Goal: Task Accomplishment & Management: Use online tool/utility

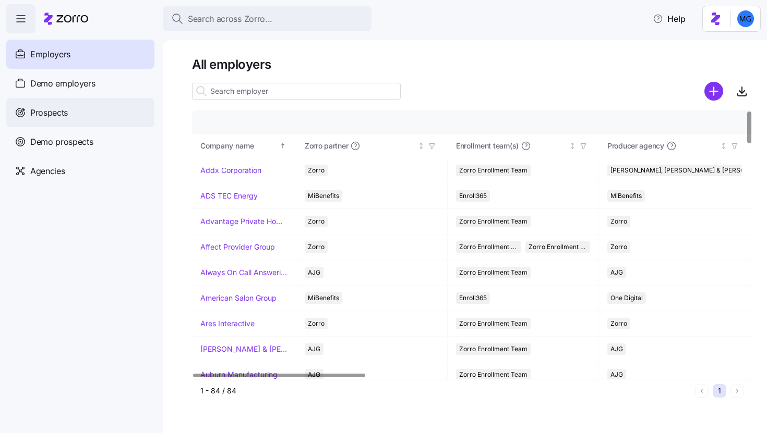
click at [111, 105] on div "Prospects" at bounding box center [80, 112] width 148 height 29
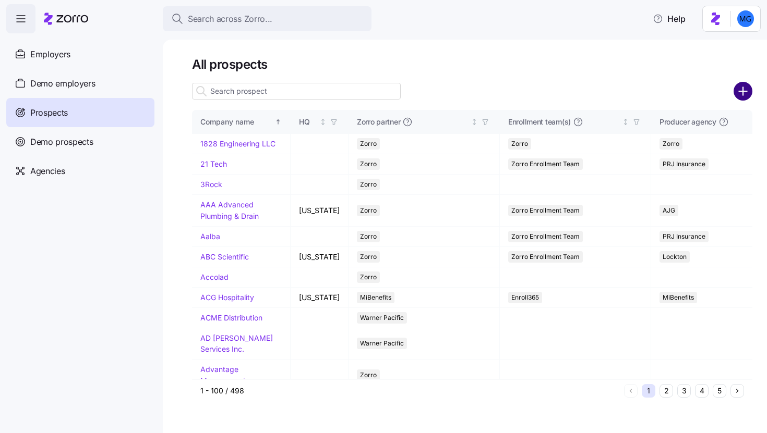
click at [747, 96] on circle "add icon" at bounding box center [742, 91] width 17 height 17
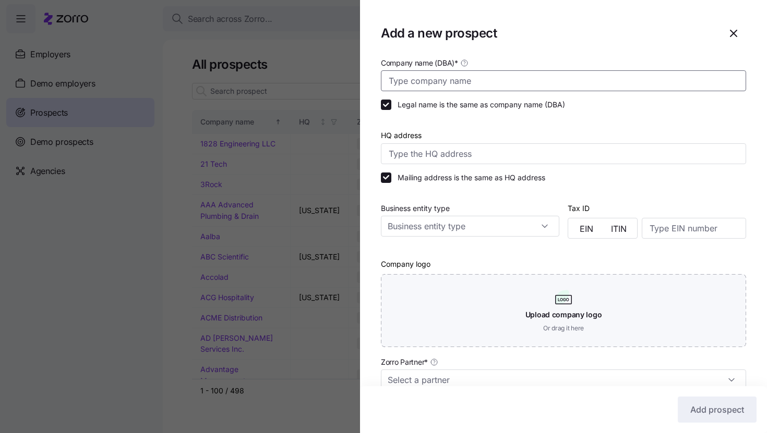
click at [524, 85] on input "Company name (DBA) *" at bounding box center [563, 80] width 365 height 21
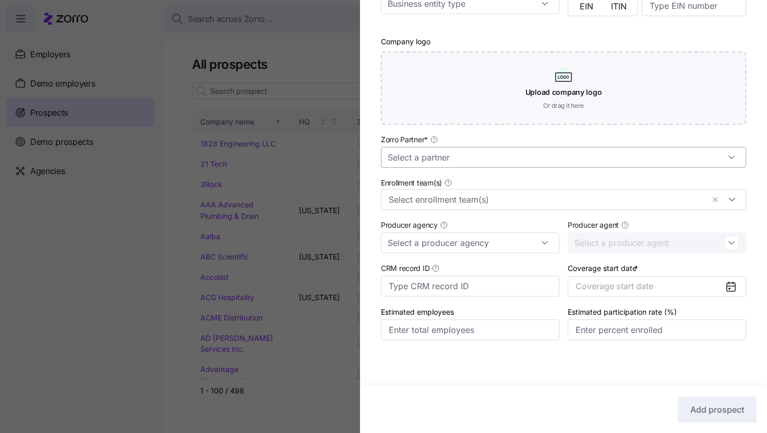
type input "[PERSON_NAME] Consulting"
click at [518, 154] on input "Zorro Partner *" at bounding box center [563, 157] width 365 height 21
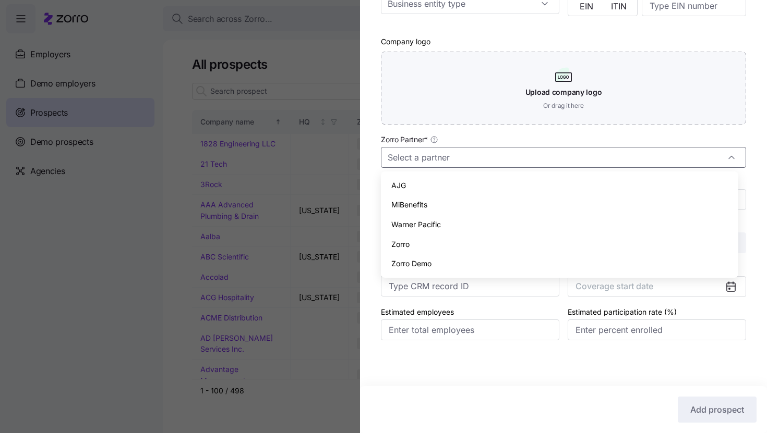
click at [498, 240] on div "Zorro" at bounding box center [559, 245] width 349 height 20
type input "Zorro"
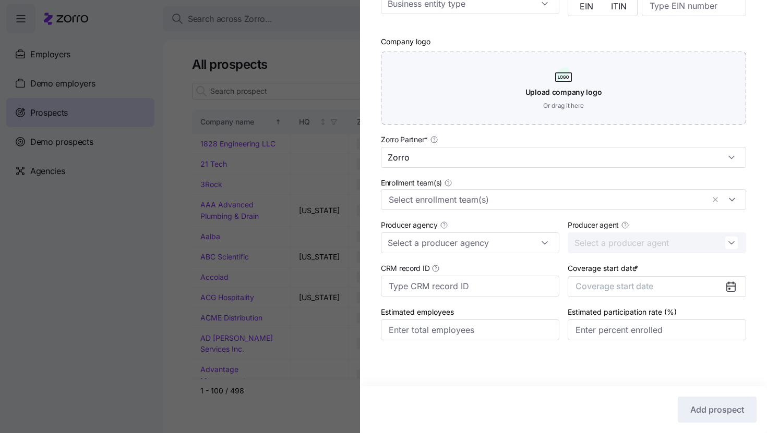
click at [729, 283] on div at bounding box center [734, 287] width 21 height 20
click at [726, 286] on icon at bounding box center [730, 287] width 8 height 8
click at [700, 286] on button "Coverage start date" at bounding box center [656, 286] width 178 height 21
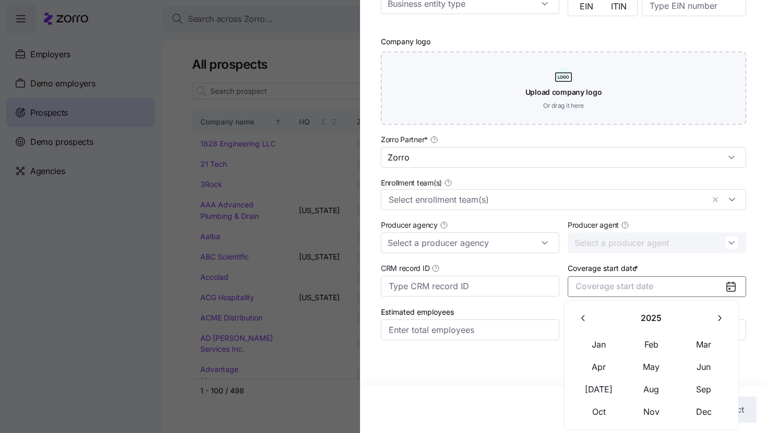
click at [711, 321] on button "button" at bounding box center [719, 319] width 22 height 22
click at [600, 348] on button "Jan" at bounding box center [599, 345] width 52 height 22
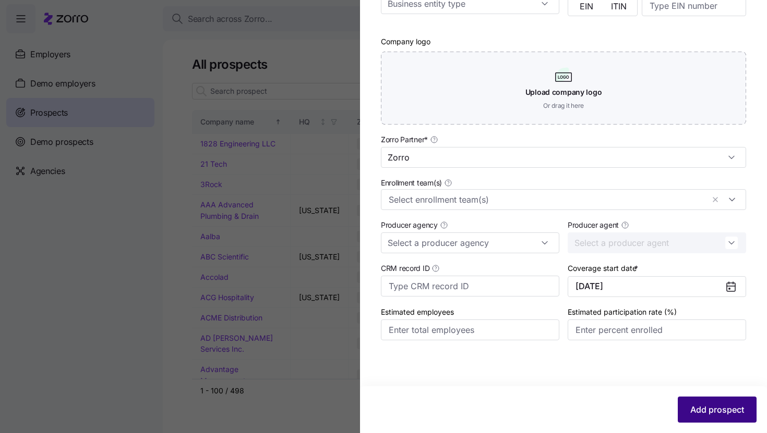
click at [709, 410] on span "Add prospect" at bounding box center [717, 410] width 54 height 13
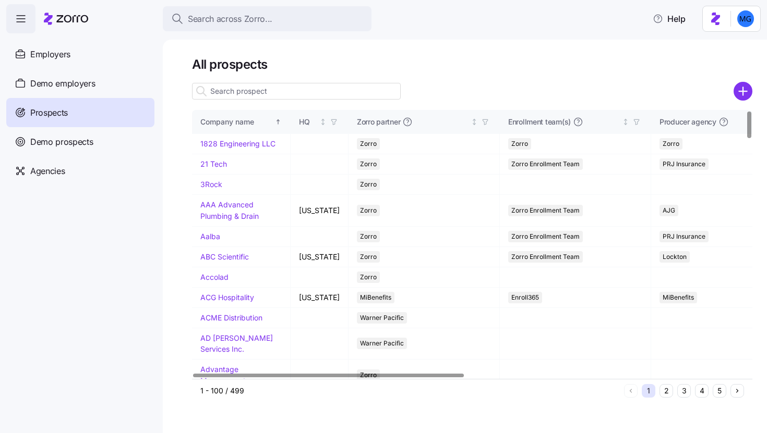
click at [342, 92] on input at bounding box center [296, 91] width 209 height 17
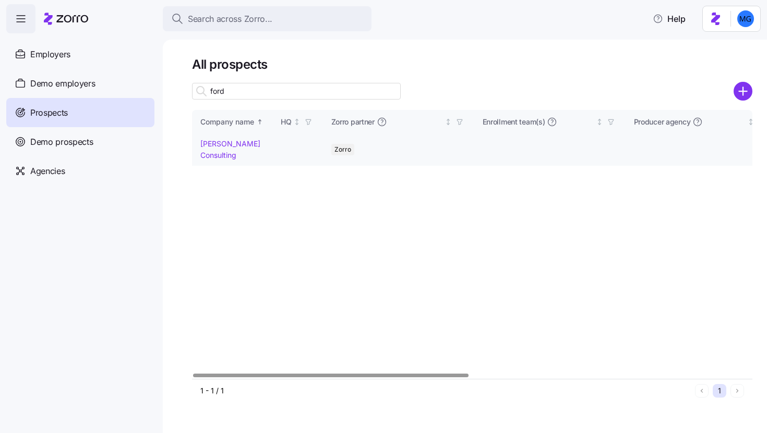
type input "ford"
click at [208, 156] on link "[PERSON_NAME] Consulting" at bounding box center [230, 149] width 60 height 20
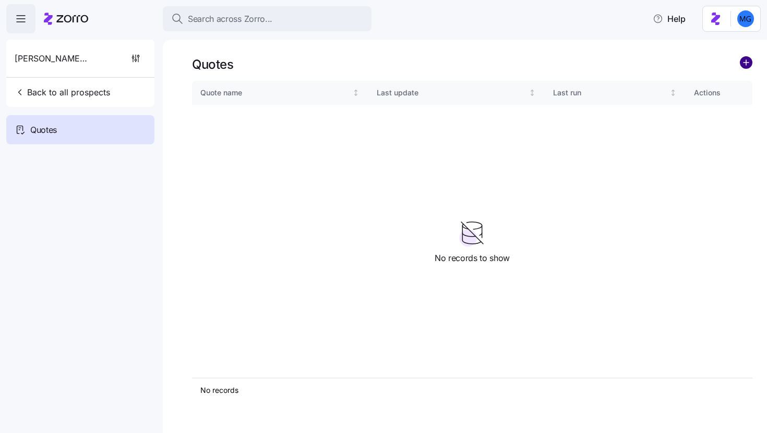
click at [745, 65] on circle "add icon" at bounding box center [745, 62] width 11 height 11
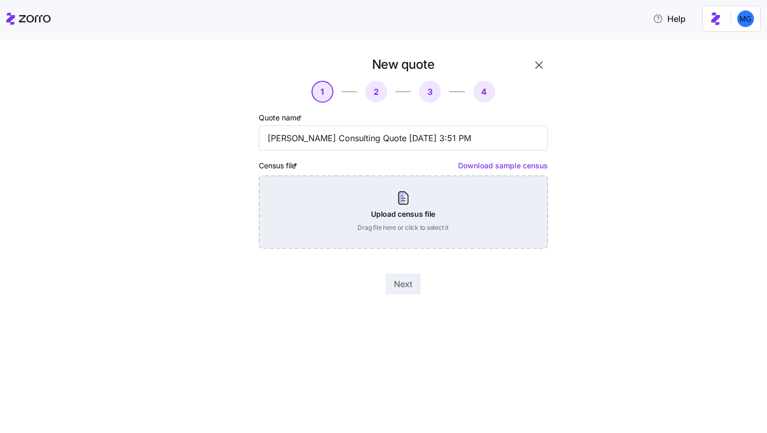
click at [392, 207] on div "Upload census file Drag file here or click to select it" at bounding box center [403, 212] width 289 height 73
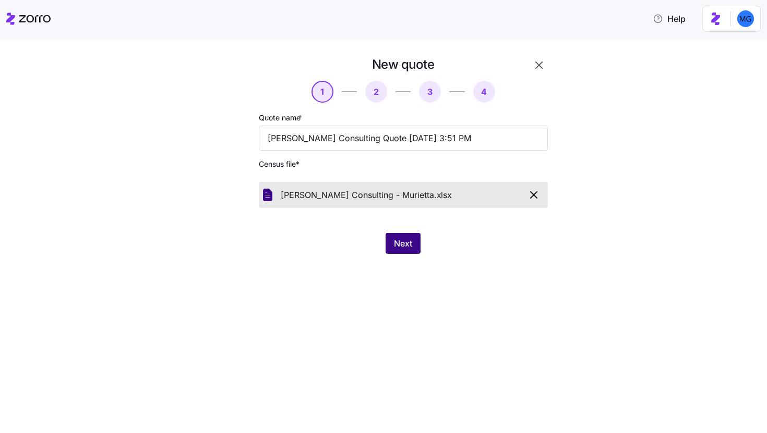
click at [417, 250] on button "Next" at bounding box center [402, 243] width 35 height 21
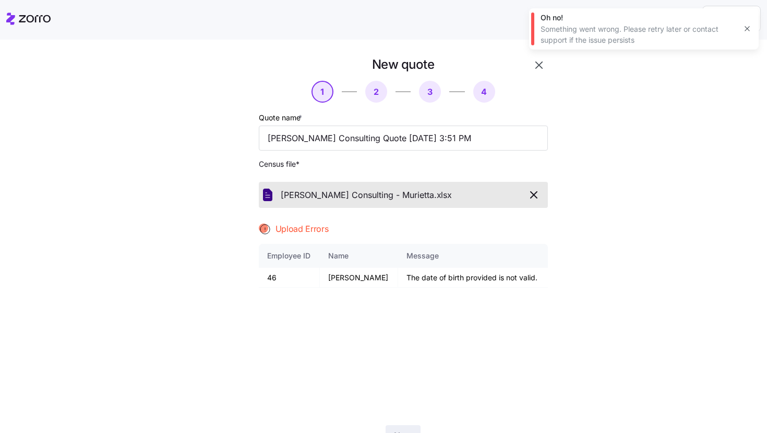
click at [749, 27] on icon "button" at bounding box center [747, 29] width 8 height 8
click at [531, 193] on icon "button" at bounding box center [533, 195] width 6 height 6
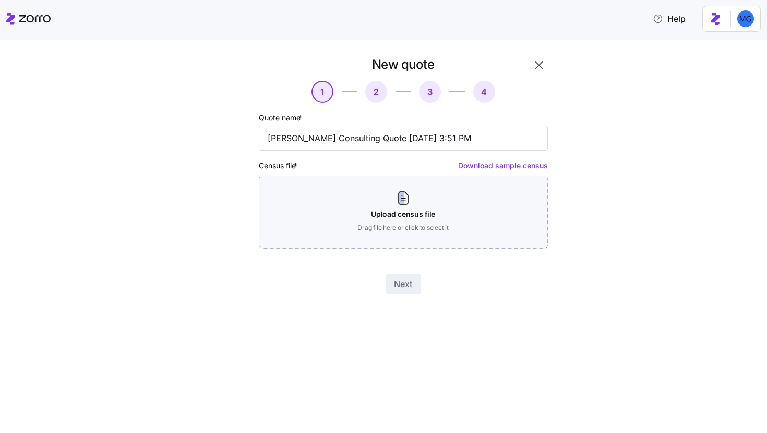
click at [541, 67] on icon "button" at bounding box center [538, 65] width 13 height 13
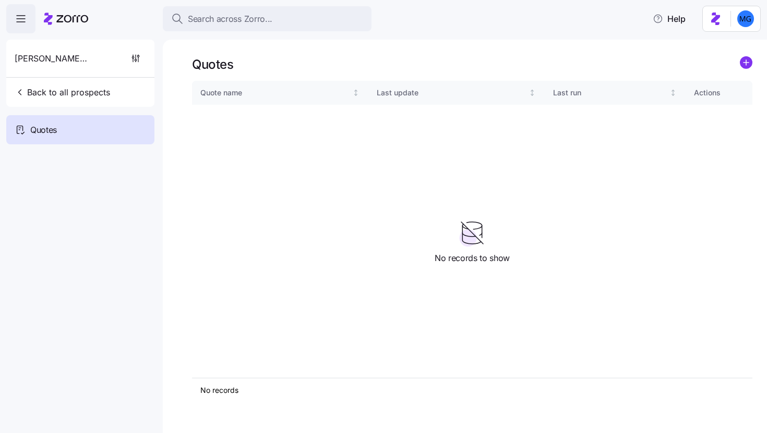
click at [746, 61] on icon "add icon" at bounding box center [746, 62] width 0 height 5
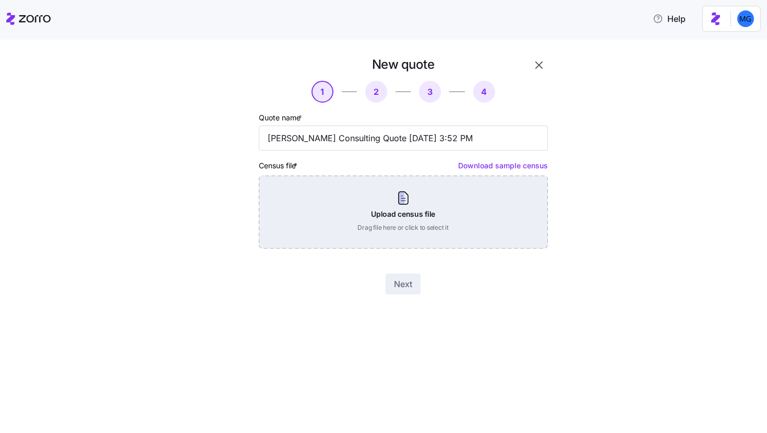
click at [420, 209] on div "Upload census file Drag file here or click to select it" at bounding box center [403, 212] width 289 height 73
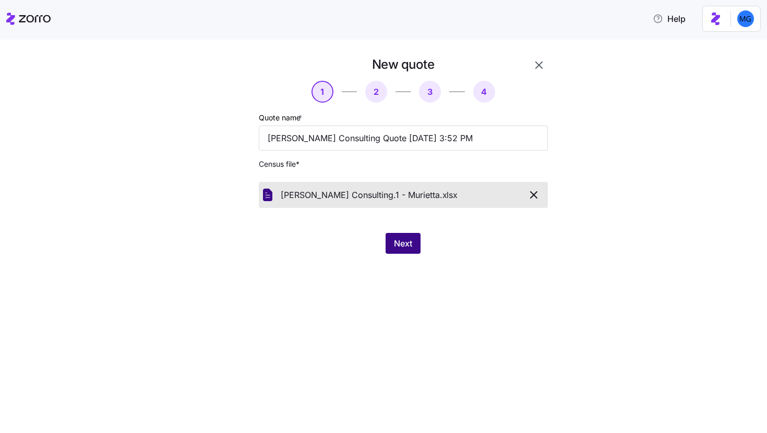
click at [396, 246] on span "Next" at bounding box center [403, 243] width 18 height 13
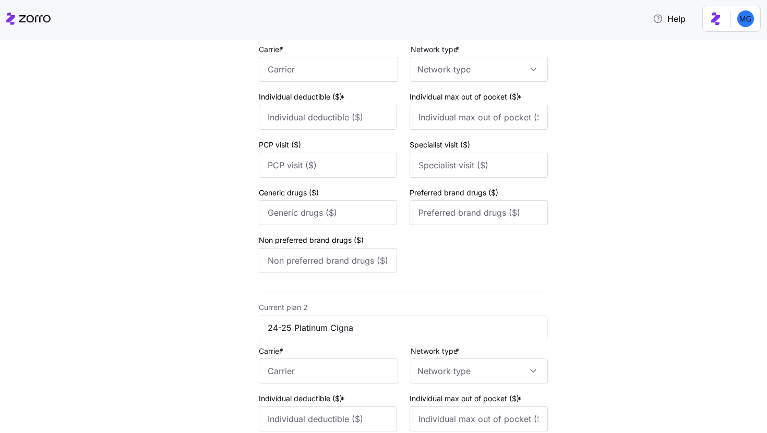
scroll to position [413, 0]
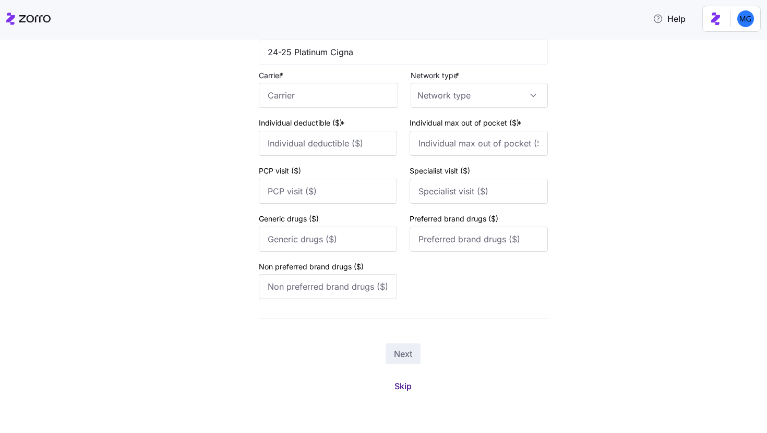
click at [401, 386] on span "Skip" at bounding box center [402, 386] width 17 height 13
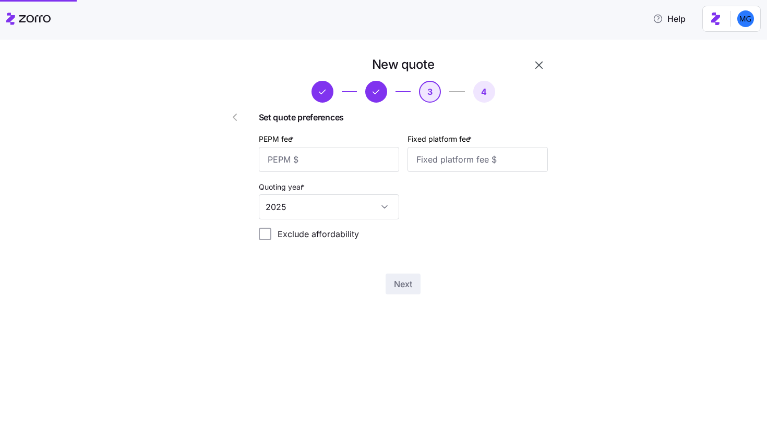
scroll to position [0, 0]
click at [345, 160] on input "PEPM fee *" at bounding box center [329, 159] width 140 height 25
type input "60"
click at [461, 157] on input "Fixed platform fee *" at bounding box center [477, 159] width 140 height 25
type input "100"
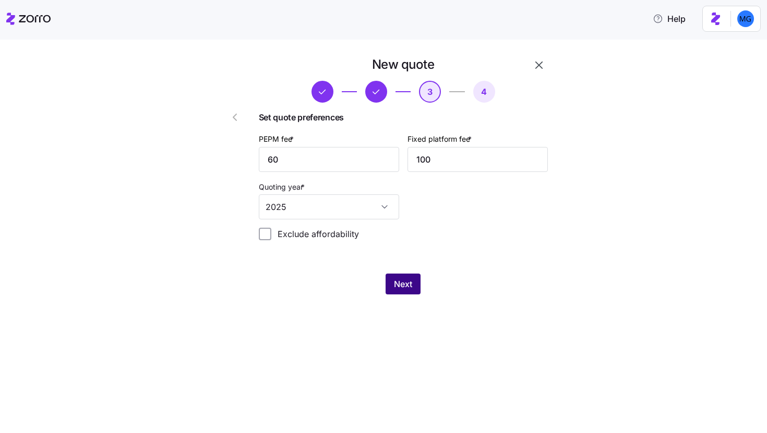
click at [402, 286] on span "Next" at bounding box center [403, 284] width 18 height 13
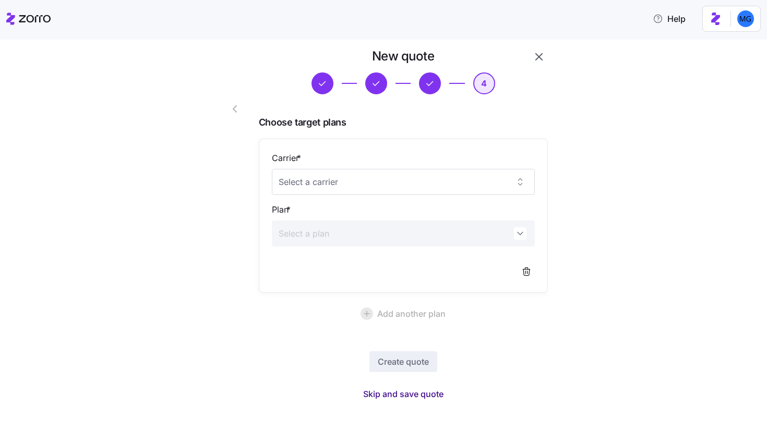
scroll to position [16, 0]
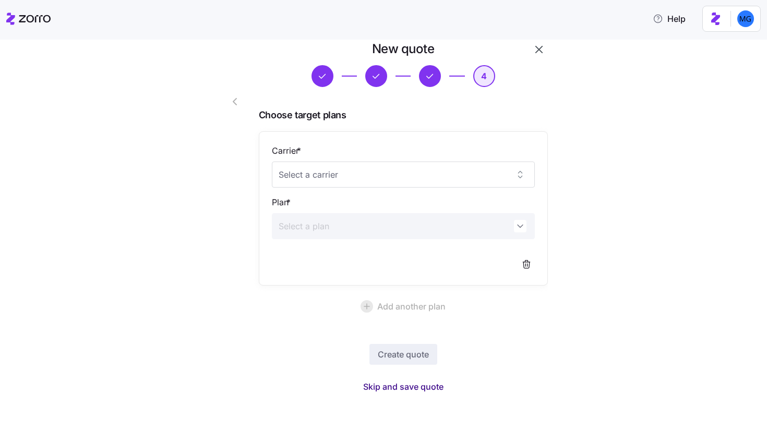
click at [426, 391] on span "Skip and save quote" at bounding box center [403, 387] width 80 height 13
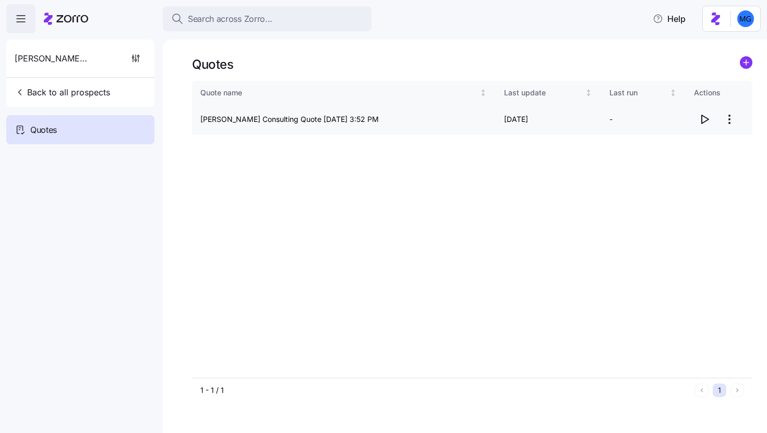
click at [702, 120] on icon "button" at bounding box center [704, 119] width 13 height 13
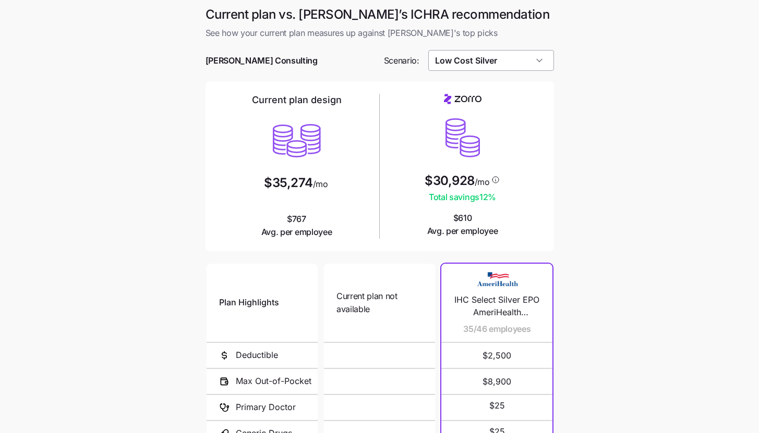
click at [538, 63] on input "Low Cost Silver" at bounding box center [491, 60] width 126 height 21
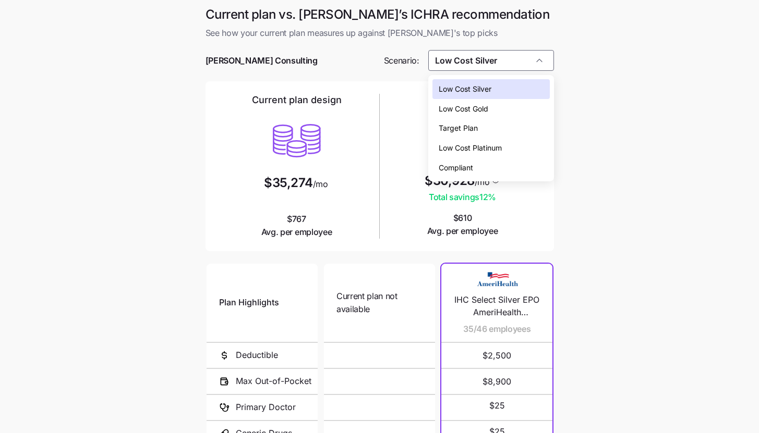
click at [519, 115] on div "Low Cost Gold" at bounding box center [490, 109] width 117 height 20
type input "Low Cost Gold"
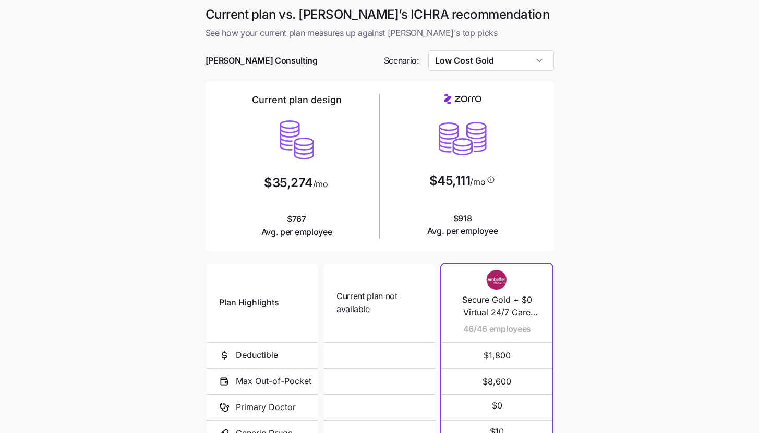
click at [609, 203] on main "Current plan vs. Zorro’s ICHRA recommendation See how your current plan measure…" at bounding box center [379, 284] width 759 height 569
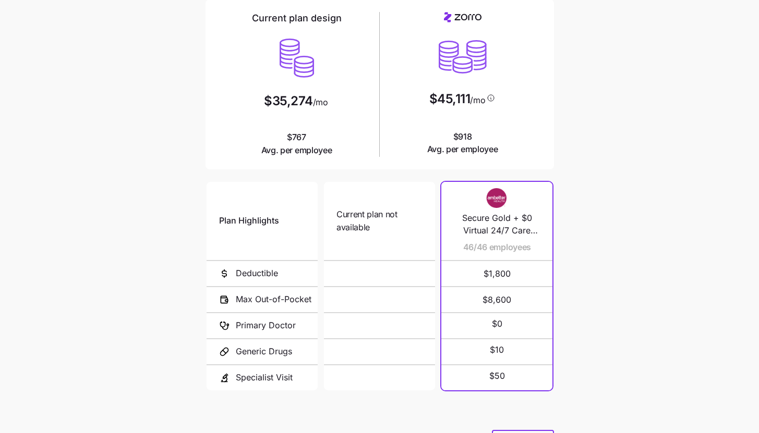
scroll to position [136, 0]
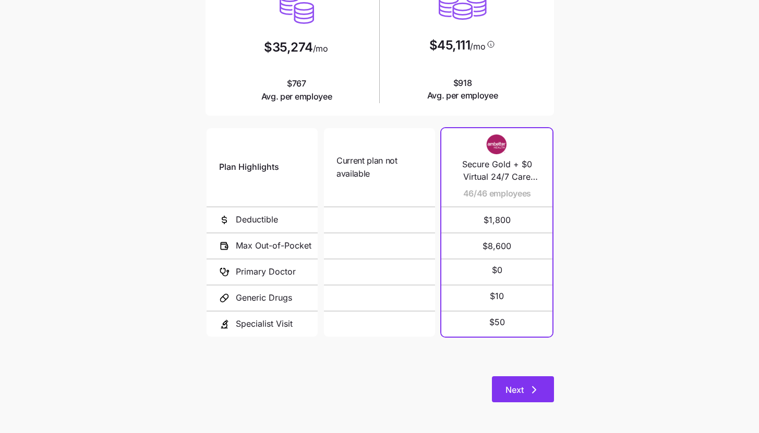
click at [538, 398] on button "Next" at bounding box center [523, 390] width 62 height 26
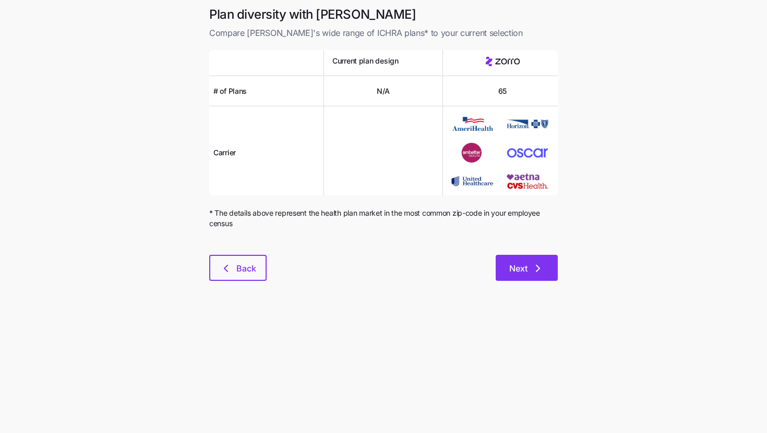
click at [520, 265] on span "Next" at bounding box center [518, 268] width 18 height 13
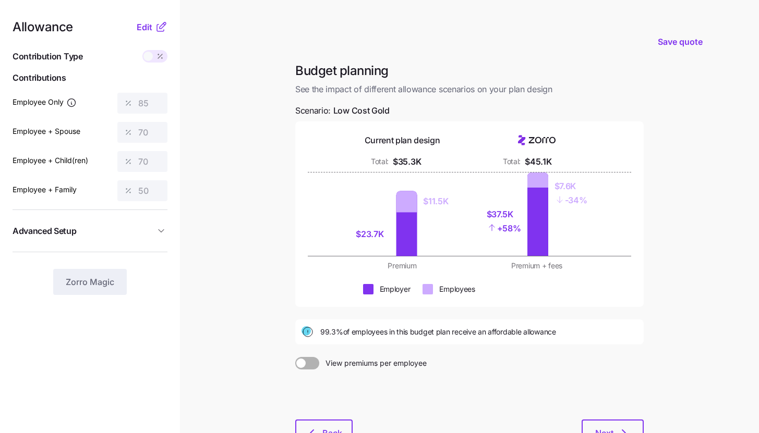
click at [162, 27] on icon at bounding box center [161, 27] width 13 height 13
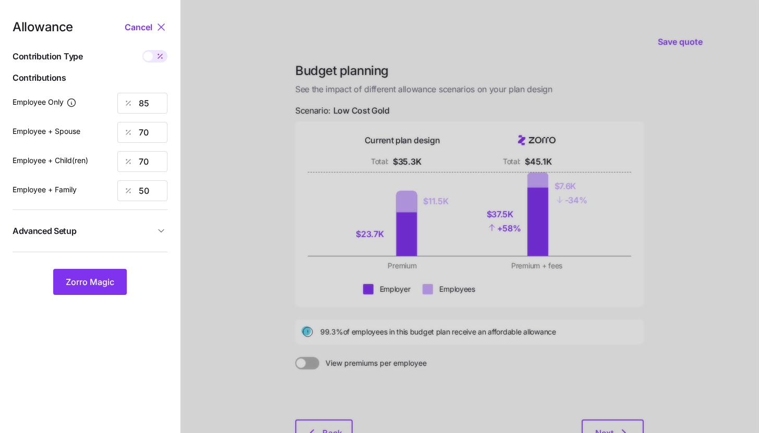
click at [143, 227] on span "Advanced Setup" at bounding box center [84, 231] width 142 height 13
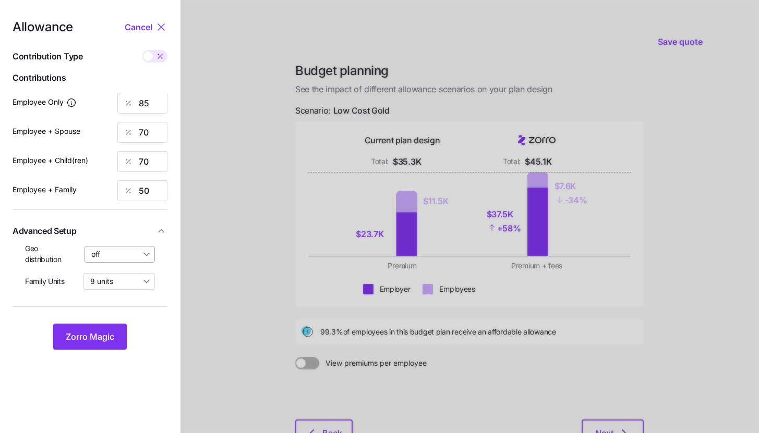
click at [138, 257] on input "off" at bounding box center [119, 254] width 71 height 17
click at [139, 314] on div "By state (2)" at bounding box center [120, 315] width 62 height 18
type input "By state (2)"
click at [110, 284] on input "8 units" at bounding box center [118, 281] width 71 height 17
click at [104, 325] on span "4 units" at bounding box center [104, 324] width 23 height 11
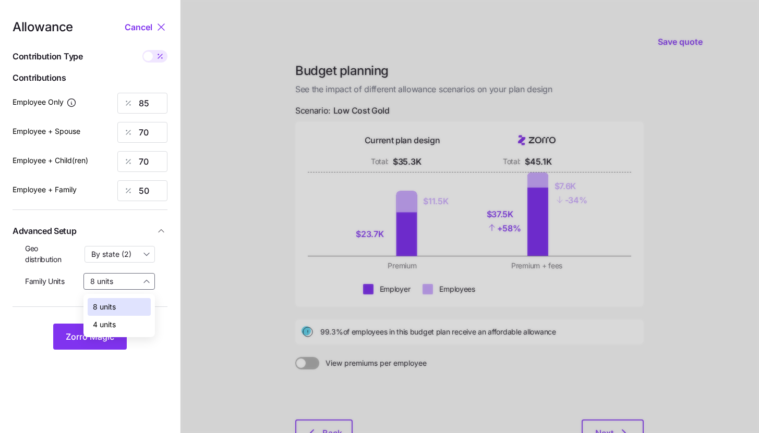
type input "4 units"
click at [101, 338] on span "Zorro Magic" at bounding box center [90, 337] width 48 height 13
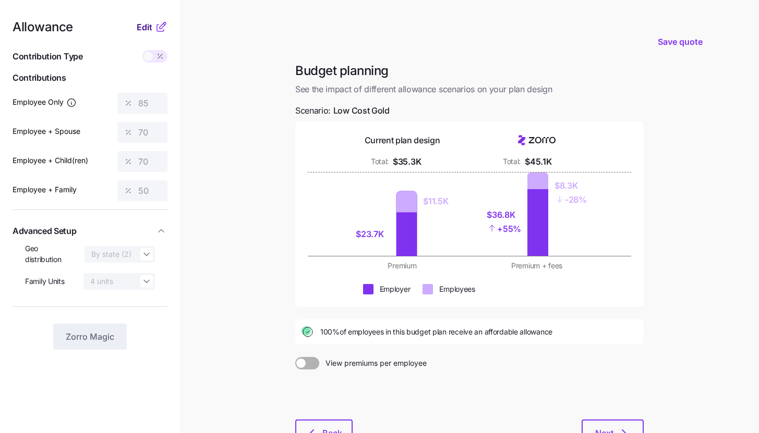
click at [153, 29] on button "Edit" at bounding box center [146, 27] width 18 height 13
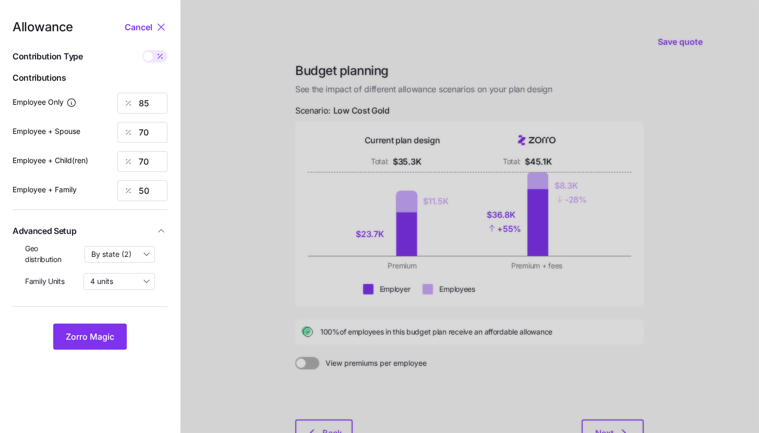
click at [160, 57] on icon at bounding box center [160, 56] width 8 height 8
click at [142, 50] on input "checkbox" at bounding box center [142, 50] width 0 height 0
type input "670"
type input "1103"
type input "921"
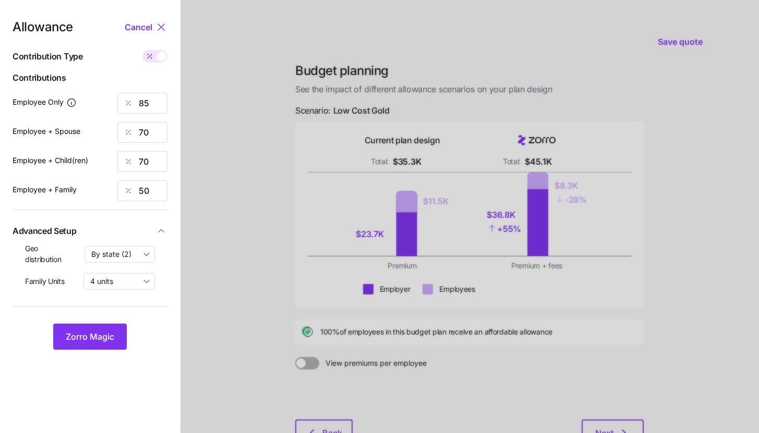
type input "1052"
click at [162, 99] on input "670" at bounding box center [142, 103] width 50 height 21
click at [161, 67] on div "Allowance Cancel Contribution Type Use classes Contributions Employee Only 670 …" at bounding box center [90, 185] width 155 height 329
click at [160, 59] on span at bounding box center [161, 56] width 9 height 9
click at [142, 50] on input "checkbox" at bounding box center [142, 50] width 0 height 0
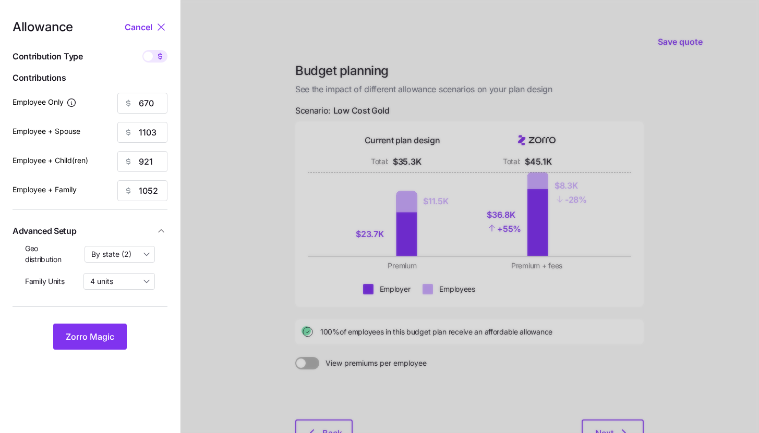
type input "85"
type input "70"
type input "50"
click at [159, 102] on input "85" at bounding box center [142, 103] width 50 height 21
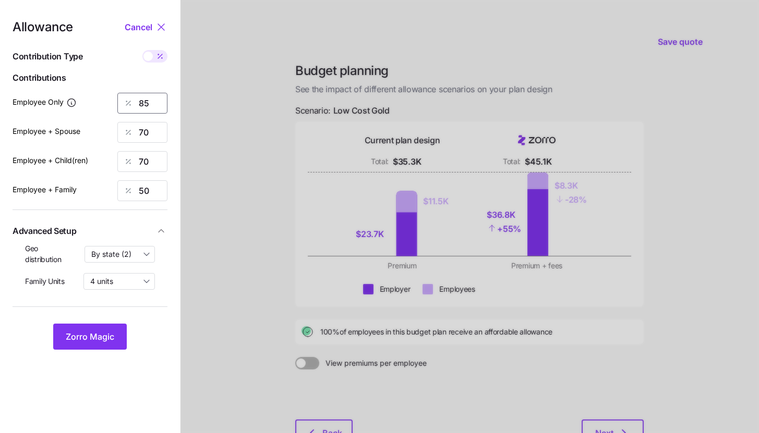
click at [159, 102] on input "85" at bounding box center [142, 103] width 50 height 21
click at [155, 96] on input "-8" at bounding box center [142, 103] width 50 height 21
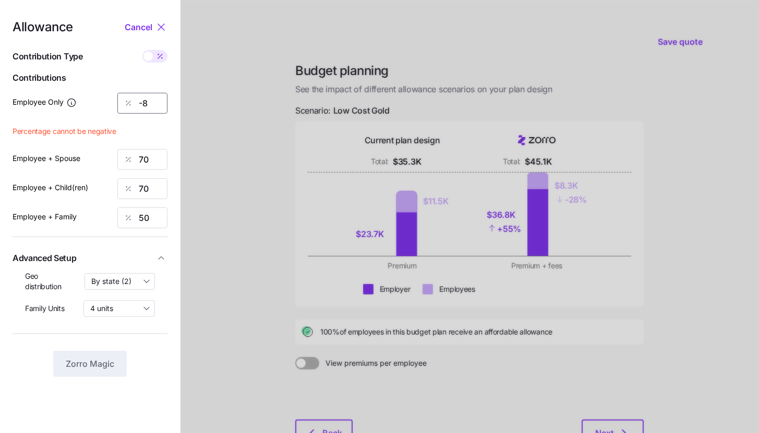
click at [155, 96] on input "-8" at bounding box center [142, 103] width 50 height 21
click at [151, 101] on input "-80" at bounding box center [142, 103] width 50 height 21
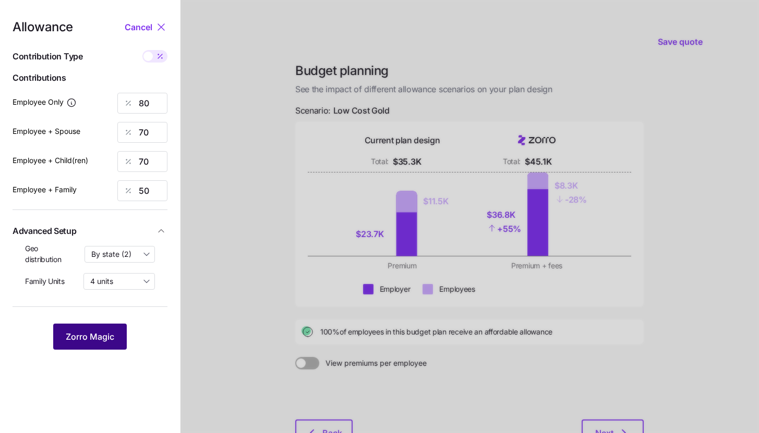
click at [102, 329] on button "Zorro Magic" at bounding box center [90, 337] width 74 height 26
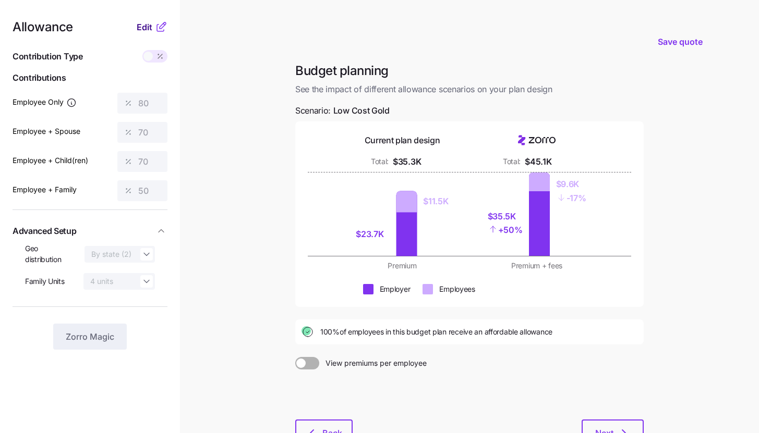
click at [152, 31] on span "Edit" at bounding box center [145, 27] width 16 height 13
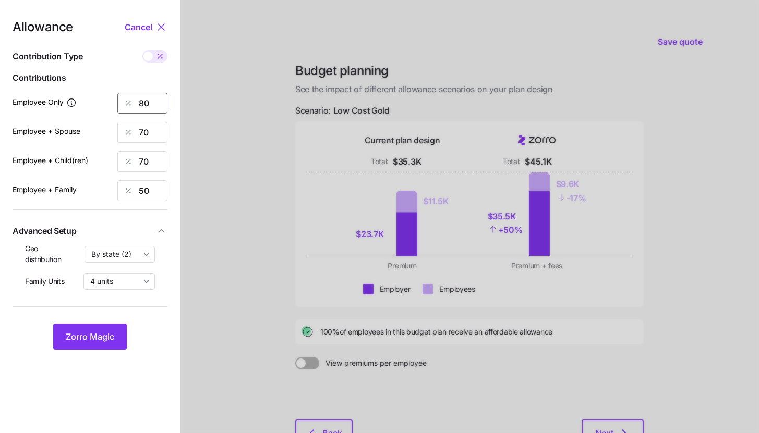
click at [146, 105] on input "80" at bounding box center [142, 103] width 50 height 21
click at [85, 332] on span "Zorro Magic" at bounding box center [90, 337] width 48 height 13
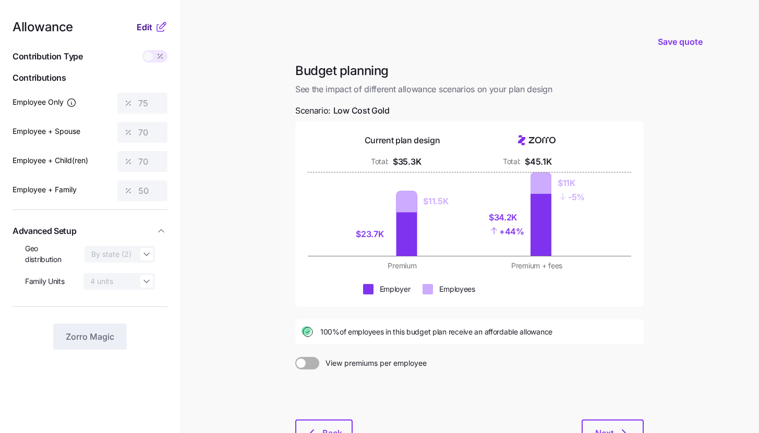
click at [150, 23] on span "Edit" at bounding box center [145, 27] width 16 height 13
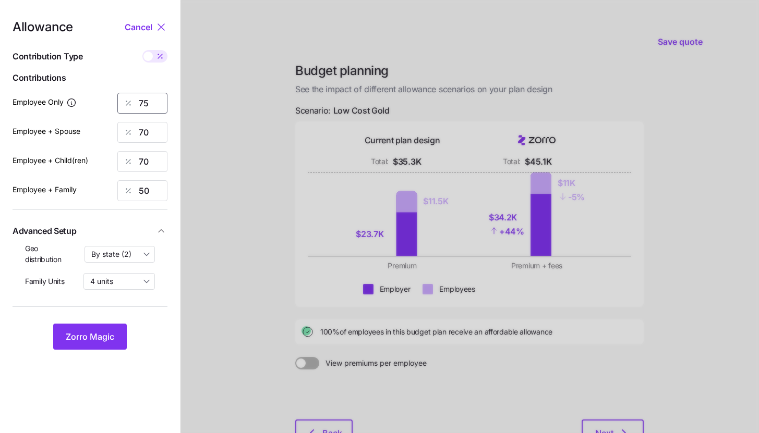
click at [150, 101] on input "75" at bounding box center [142, 103] width 50 height 21
click at [122, 345] on button "Zorro Magic" at bounding box center [90, 337] width 74 height 26
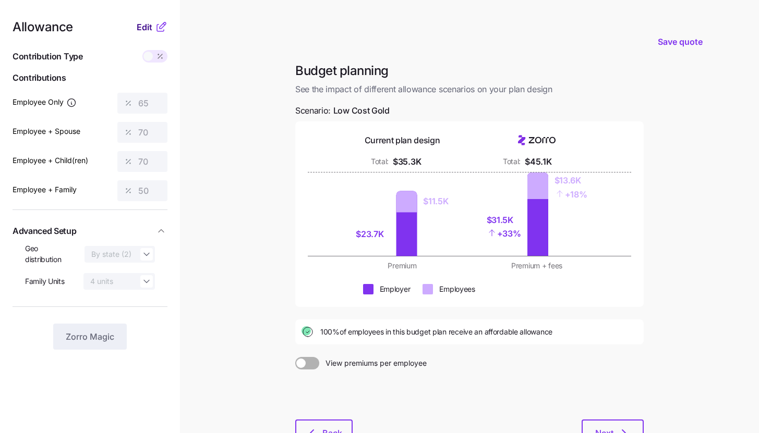
click at [154, 24] on button "Edit" at bounding box center [146, 27] width 18 height 13
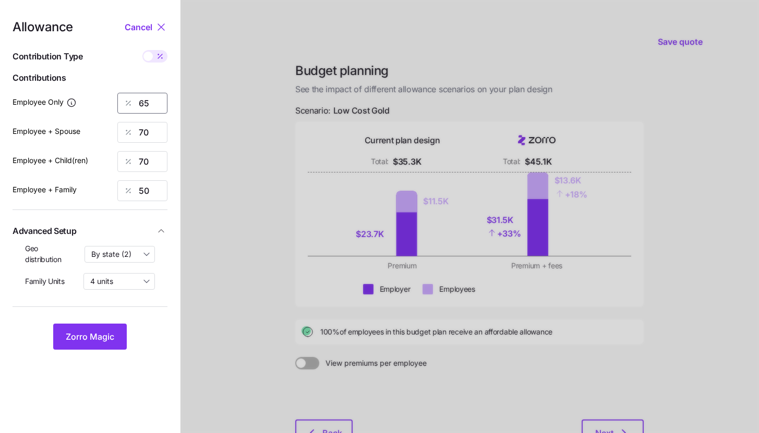
click at [147, 106] on input "65" at bounding box center [142, 103] width 50 height 21
click at [124, 333] on button "Zorro Magic" at bounding box center [90, 337] width 74 height 26
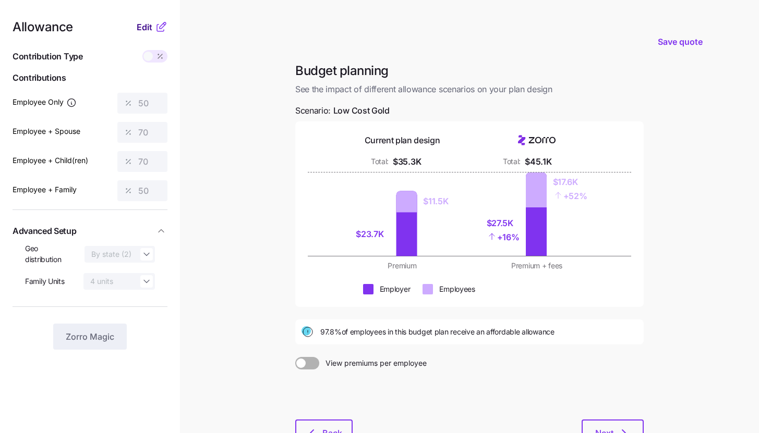
click at [147, 28] on span "Edit" at bounding box center [145, 27] width 16 height 13
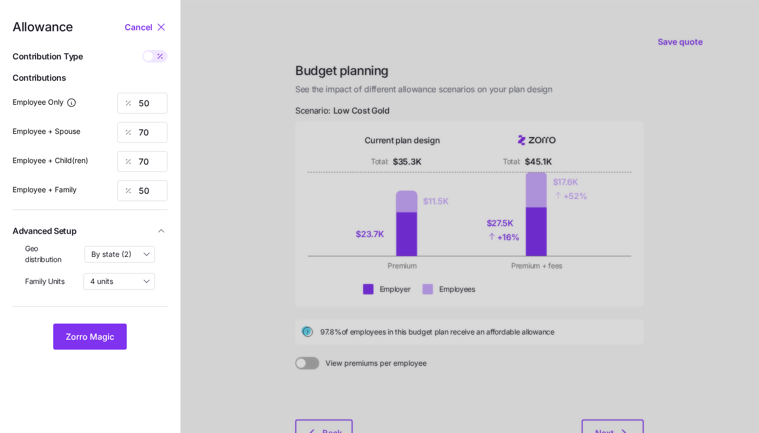
click at [156, 53] on icon at bounding box center [160, 56] width 8 height 8
click at [142, 50] on input "checkbox" at bounding box center [142, 50] width 0 height 0
type input "394"
type input "1103"
type input "921"
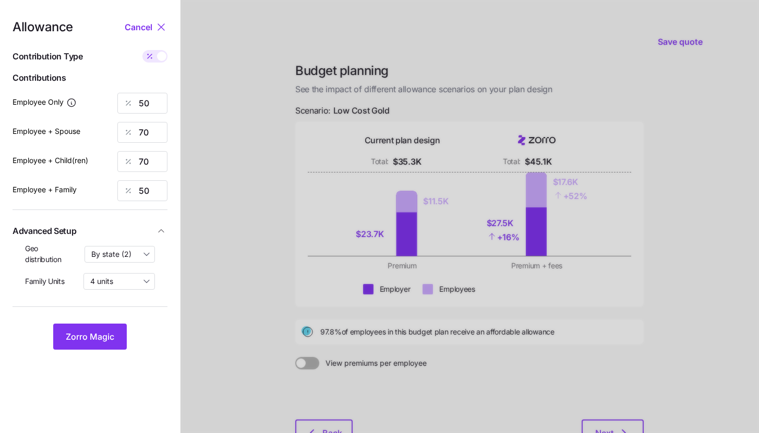
type input "1052"
click at [157, 134] on input "1103" at bounding box center [142, 132] width 50 height 21
type input "394"
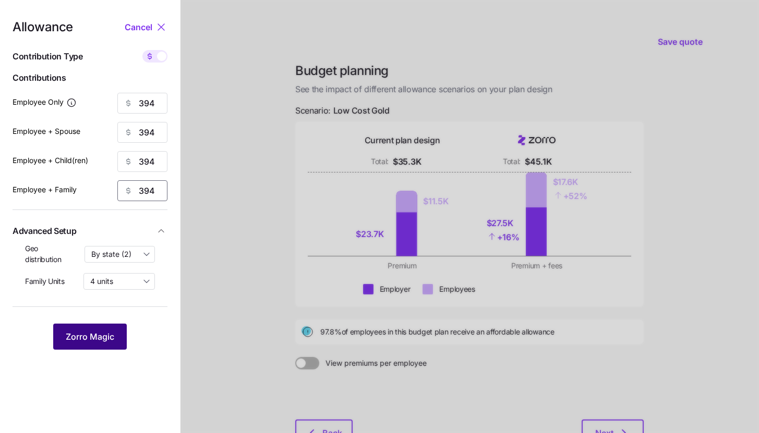
type input "394"
click at [100, 345] on button "Zorro Magic" at bounding box center [90, 337] width 74 height 26
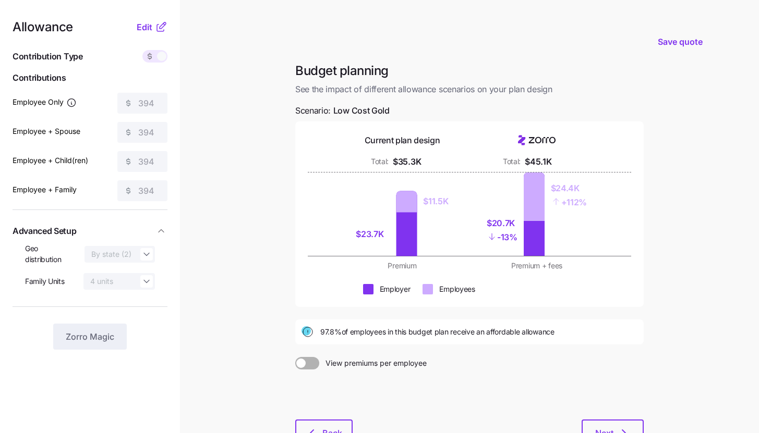
click at [641, 227] on div "Current plan design Total: $35.3K Total: $45.1K $23.7K $11.5K $20.7K - 13% $24.…" at bounding box center [469, 215] width 348 height 186
click at [350, 421] on button "Back" at bounding box center [323, 433] width 57 height 26
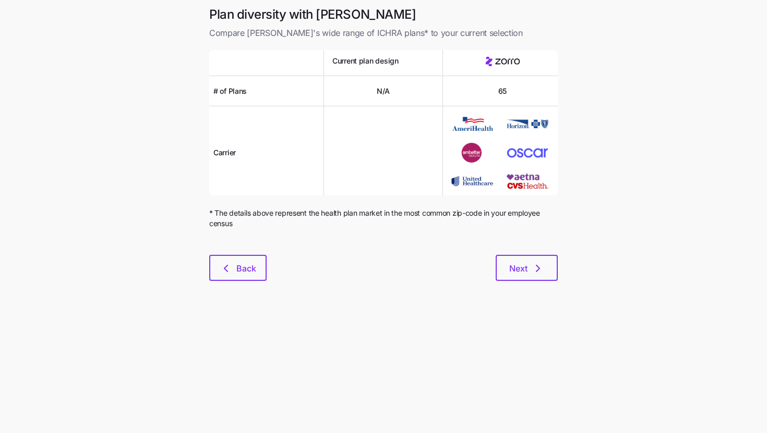
click at [267, 262] on div "Next" at bounding box center [411, 268] width 291 height 26
click at [264, 265] on button "Back" at bounding box center [237, 268] width 57 height 26
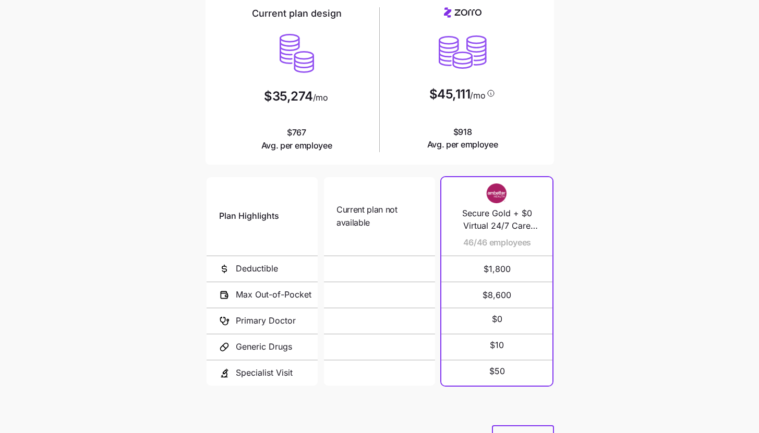
scroll to position [136, 0]
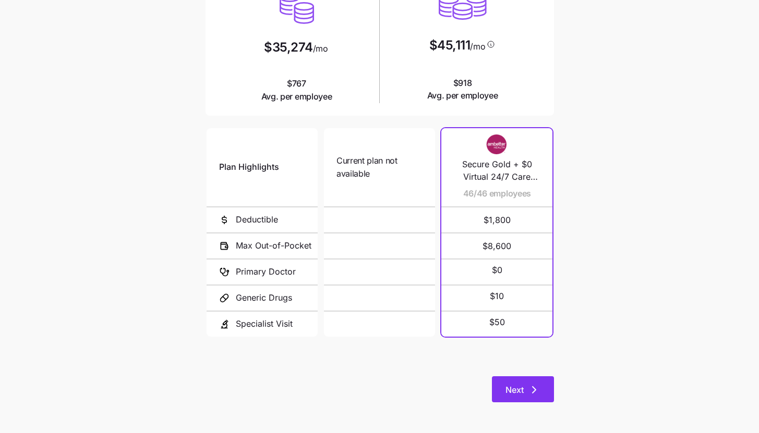
click at [537, 398] on button "Next" at bounding box center [523, 390] width 62 height 26
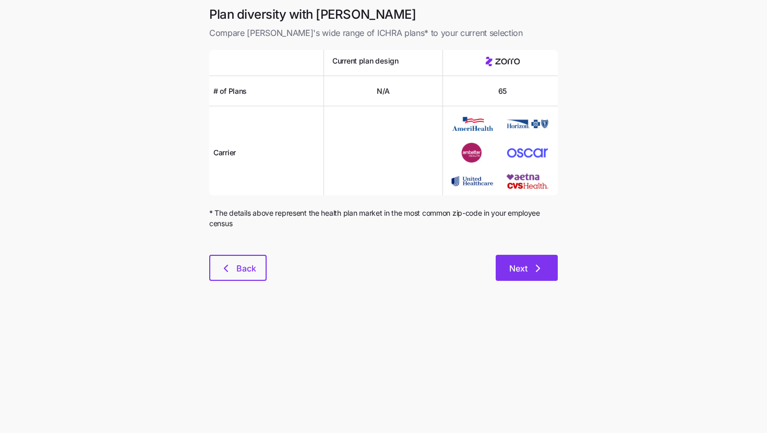
click at [525, 259] on button "Next" at bounding box center [526, 268] width 62 height 26
